Goal: Information Seeking & Learning: Check status

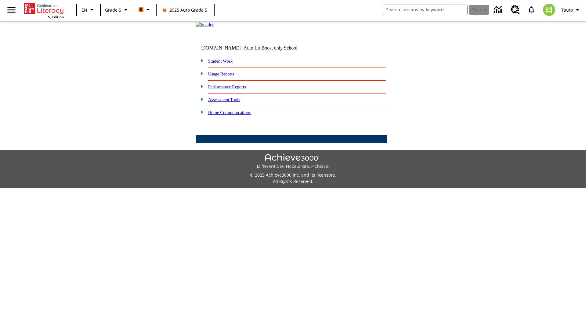
click at [234, 89] on link "Performance Reports" at bounding box center [227, 86] width 38 height 5
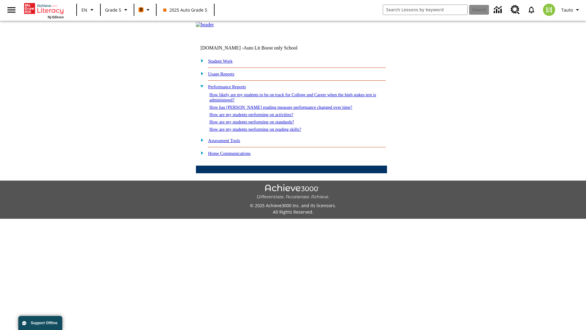
click at [282, 102] on link "How likely are my students to be on track for College and Career when the high …" at bounding box center [292, 97] width 167 height 10
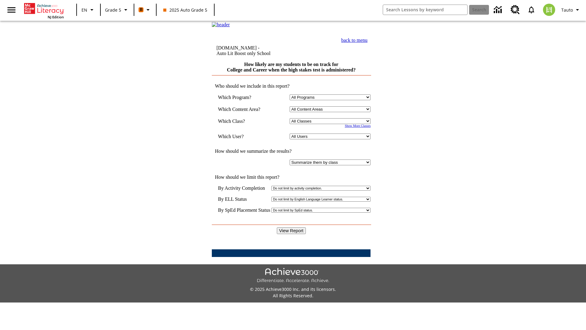
click at [332, 124] on select "Select a Class: All Classes 2025 Auto Grade 5 OL 2025 Auto Grade 6" at bounding box center [330, 121] width 81 height 6
select select "11133131"
